Goal: Find specific page/section: Find specific page/section

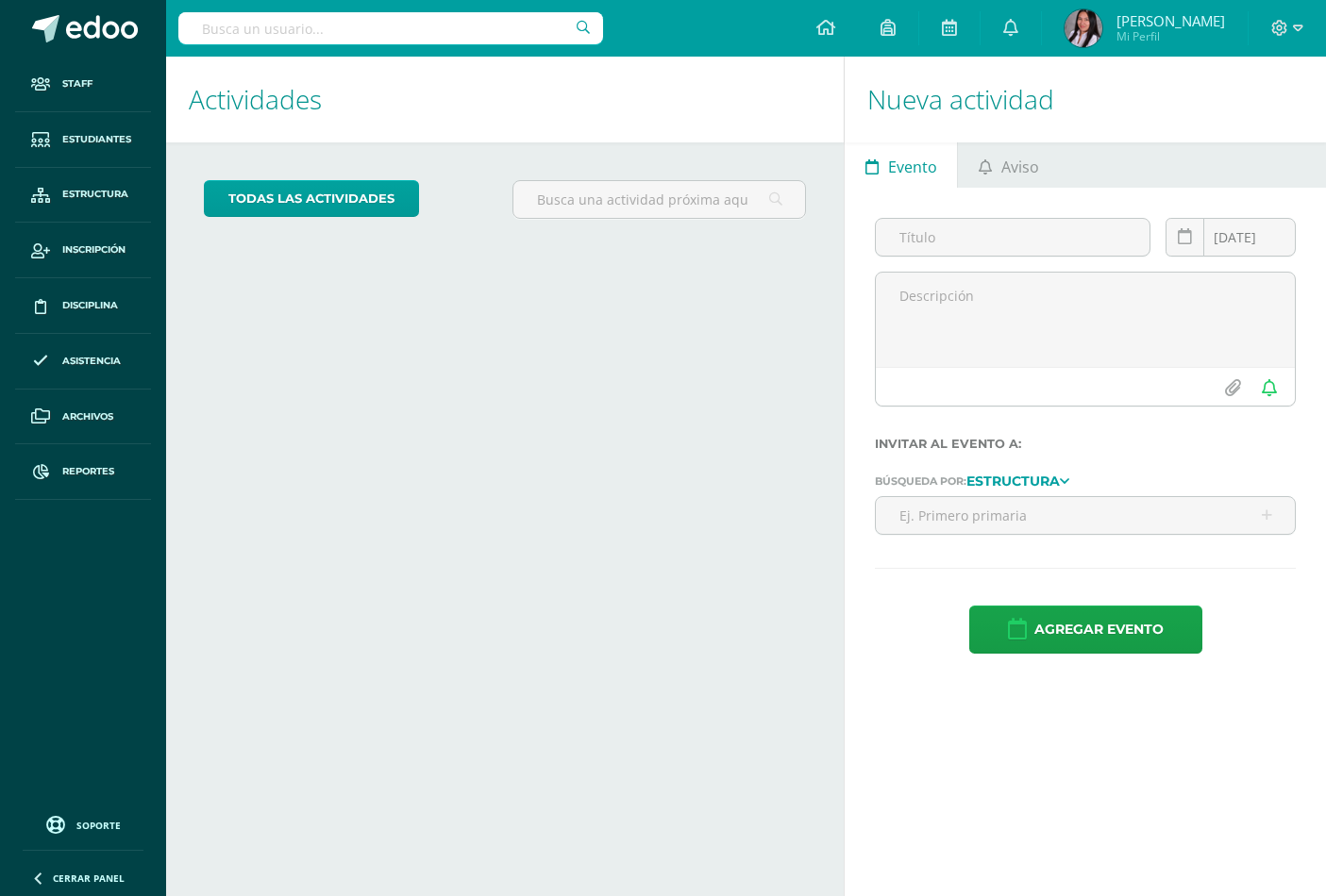
click at [388, 28] on input "text" at bounding box center [390, 28] width 425 height 32
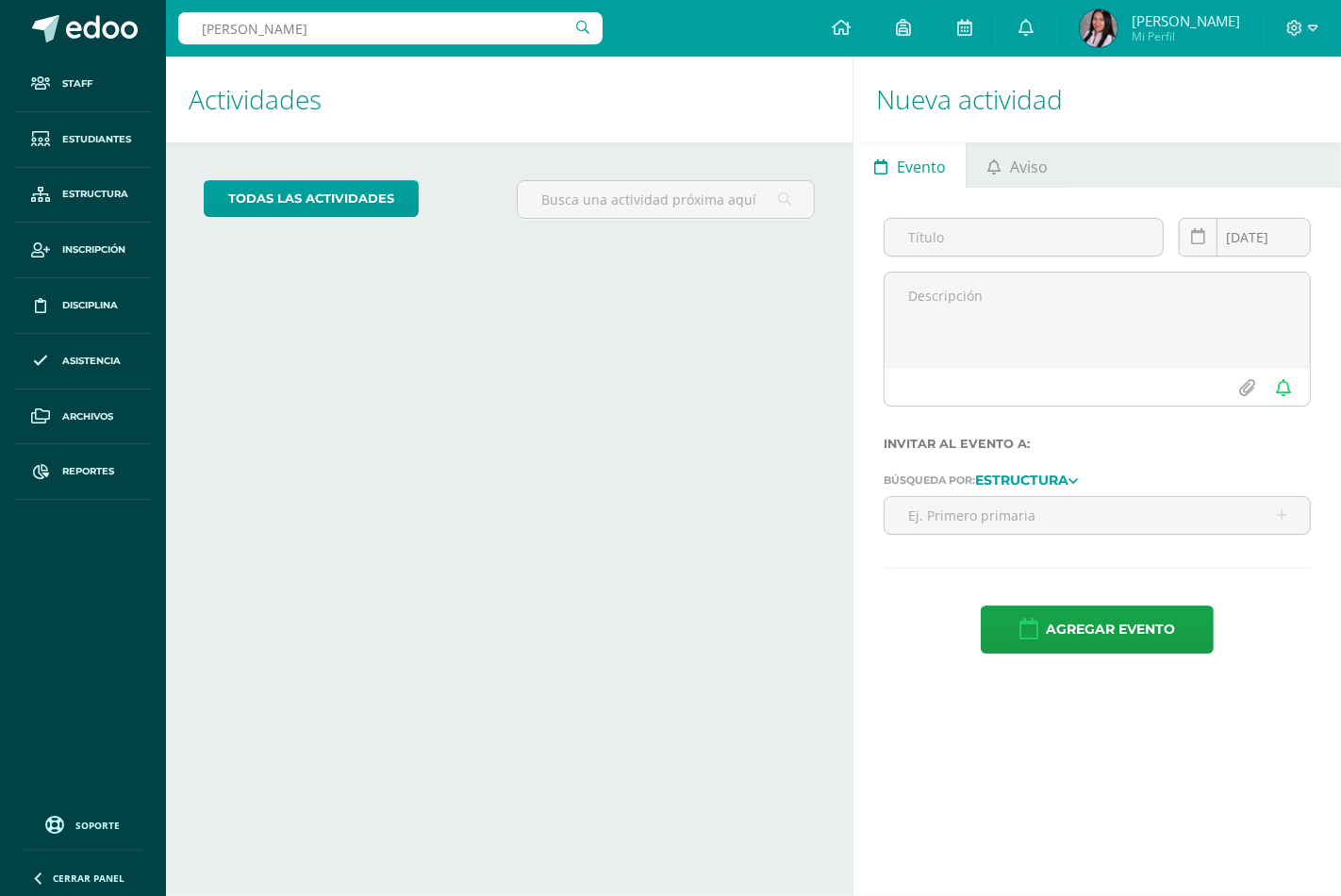
type input "andres franco"
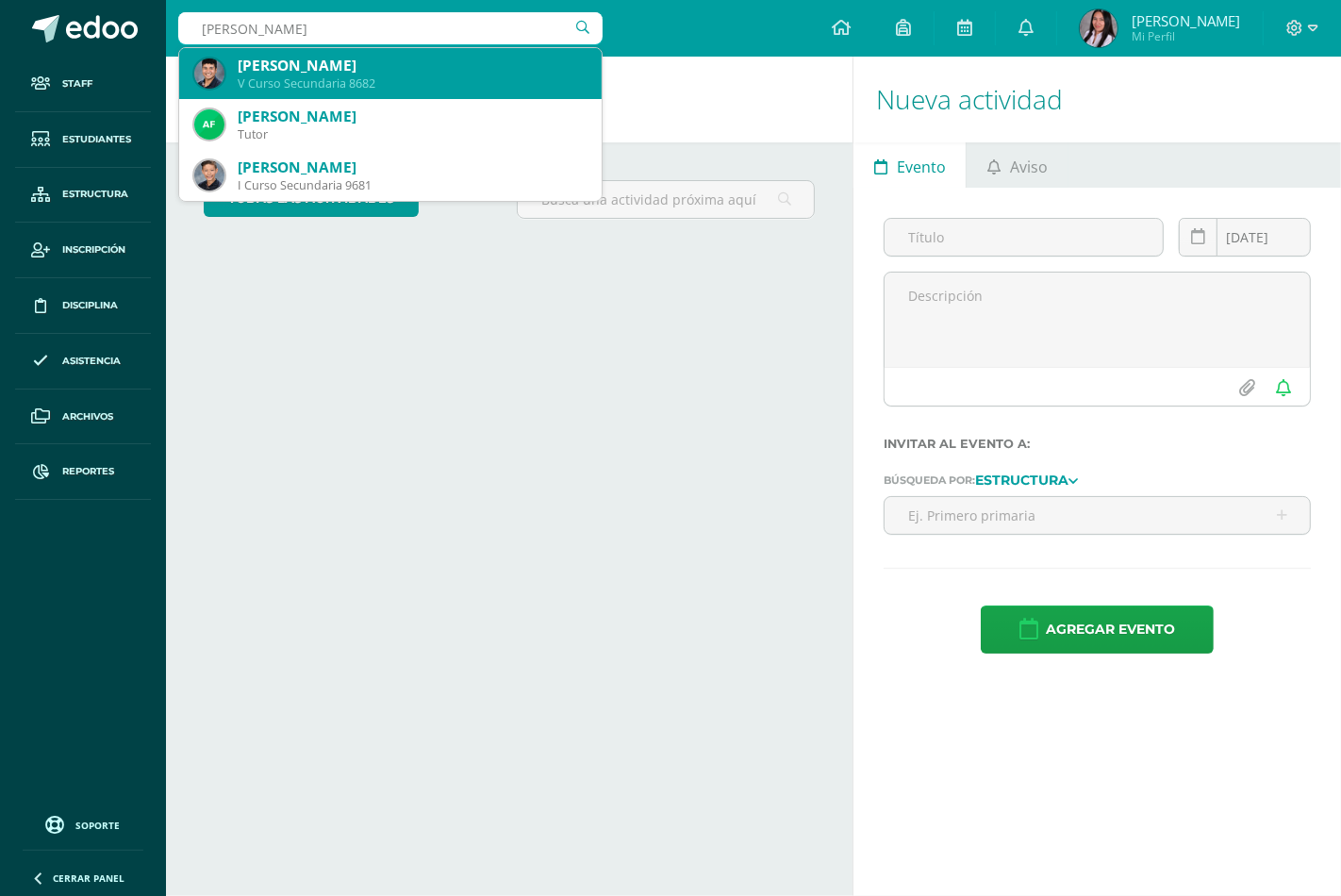
click at [380, 73] on div "[PERSON_NAME]" at bounding box center [412, 65] width 349 height 19
